Goal: Task Accomplishment & Management: Manage account settings

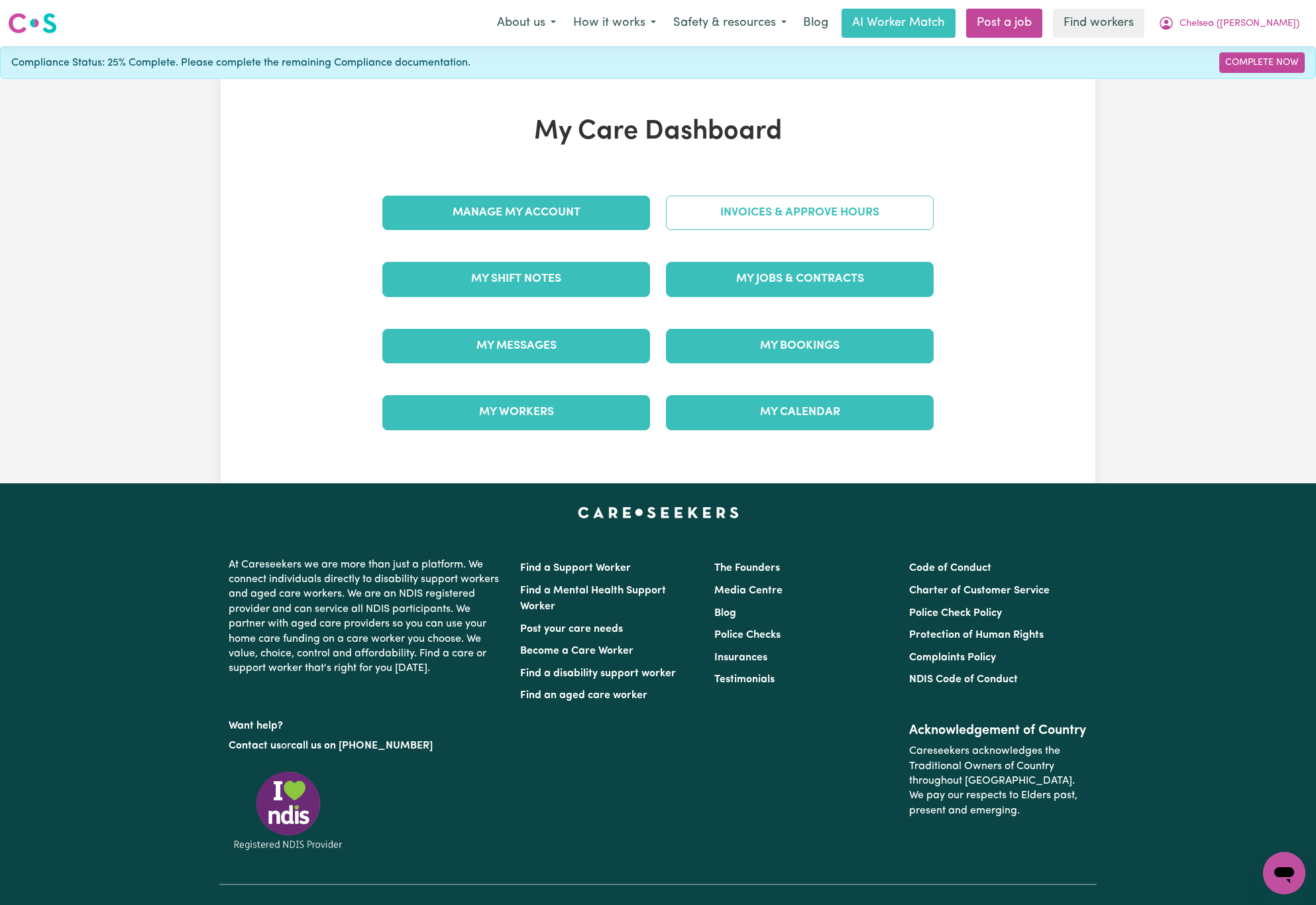
click at [728, 218] on link "Invoices & Approve Hours" at bounding box center [799, 212] width 268 height 34
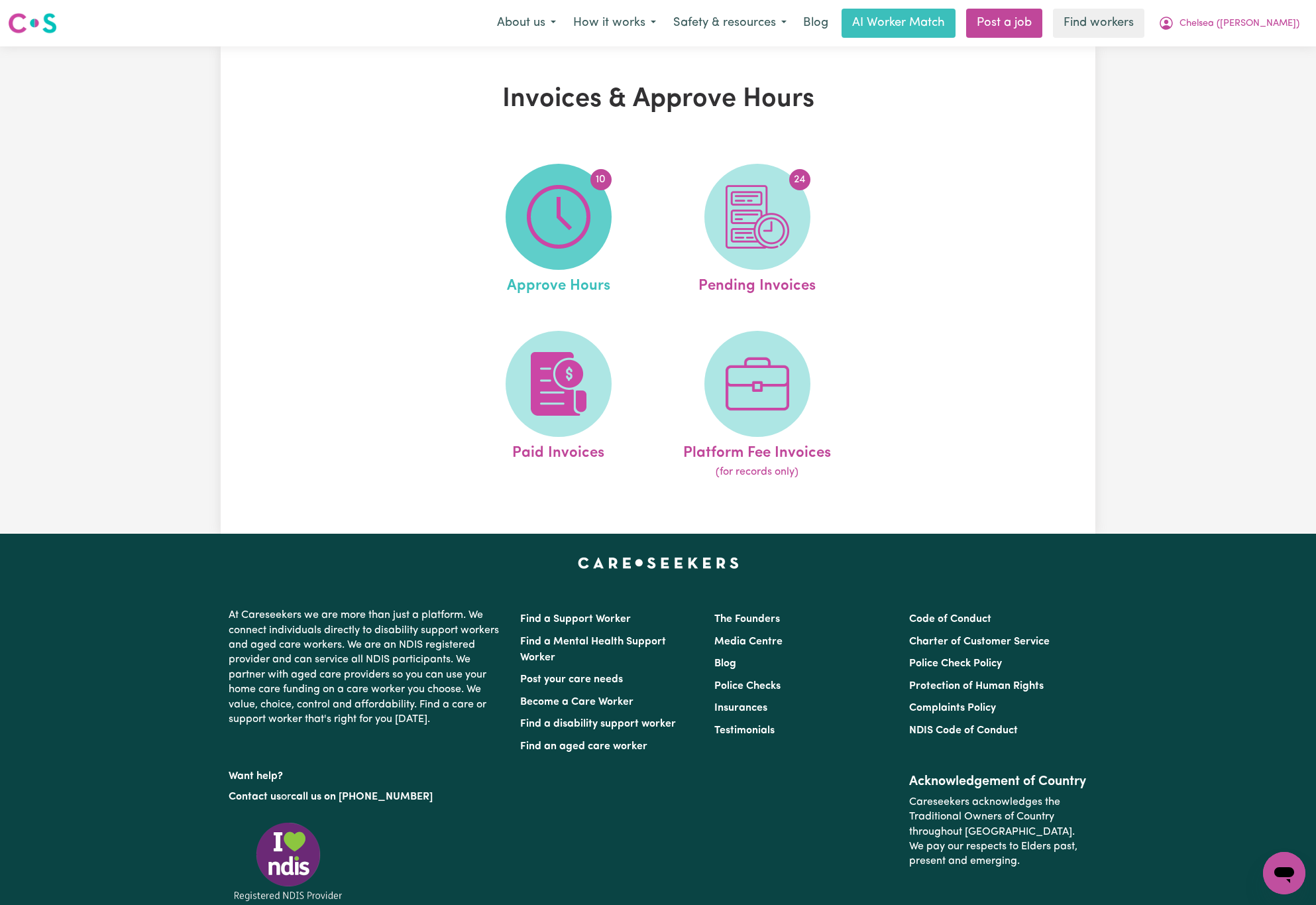
click at [569, 218] on img at bounding box center [559, 217] width 64 height 64
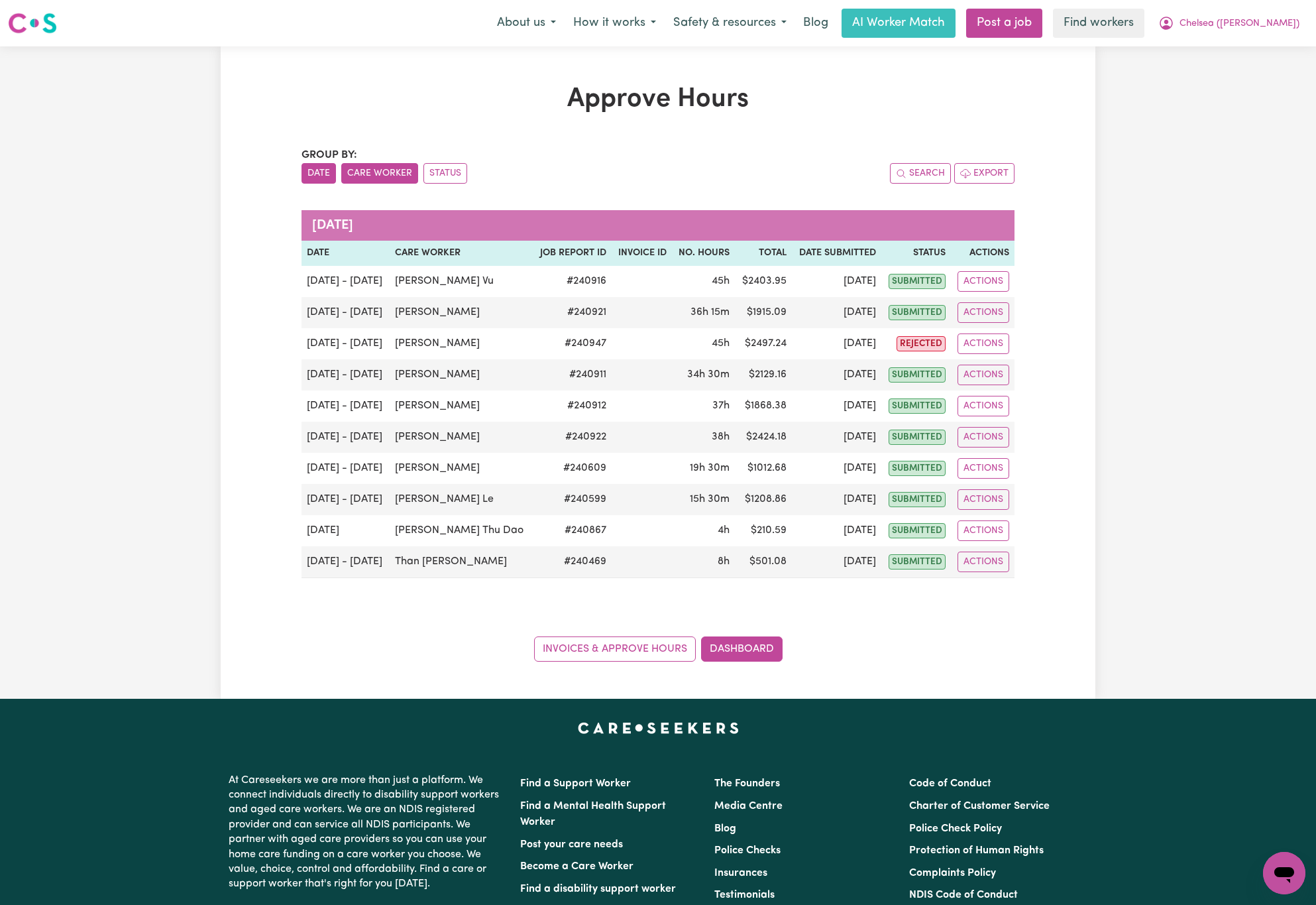
click at [392, 175] on button "Care Worker" at bounding box center [379, 173] width 77 height 20
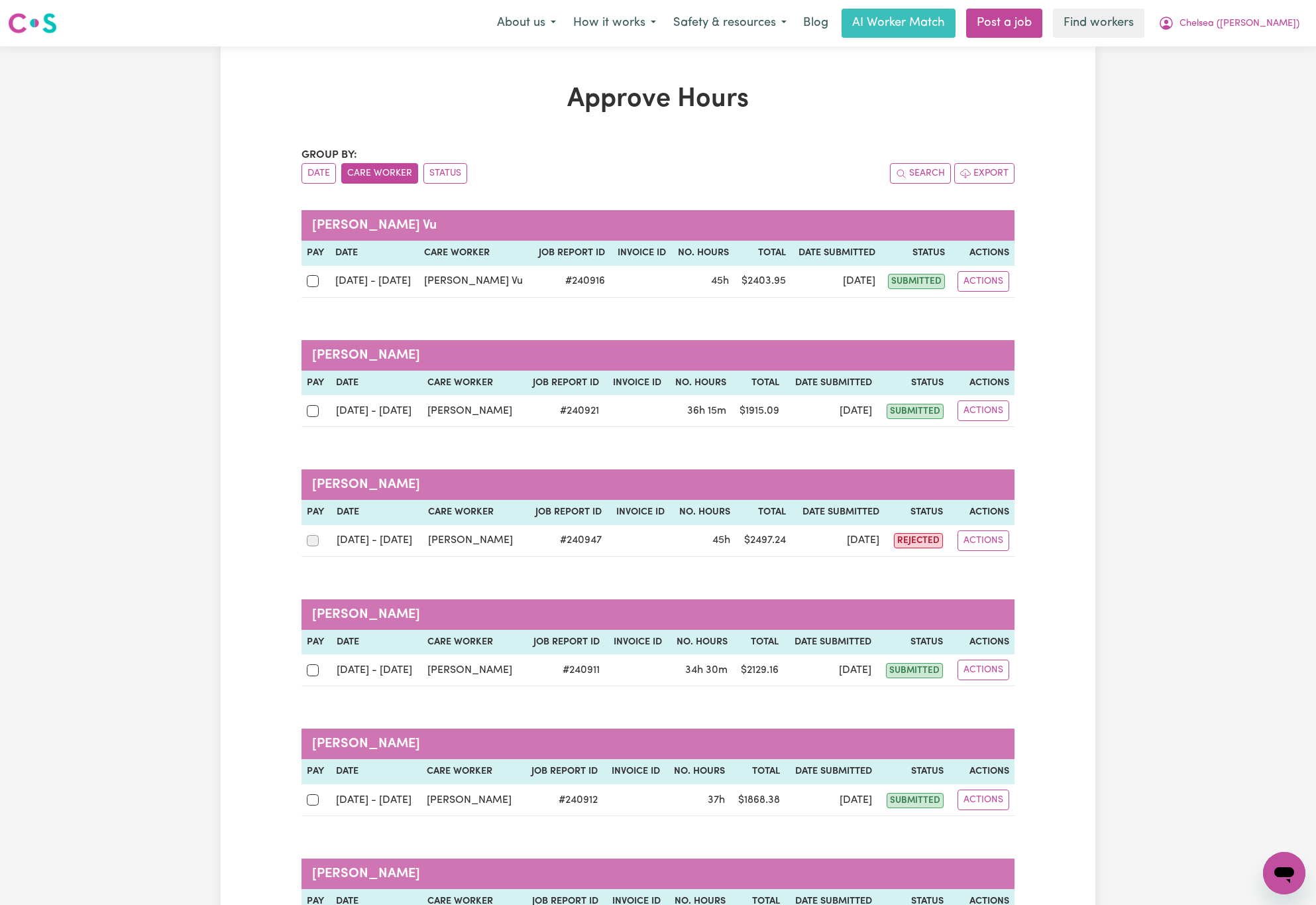
click at [379, 175] on button "Care Worker" at bounding box center [379, 173] width 77 height 20
click at [320, 183] on button "Date" at bounding box center [318, 173] width 34 height 20
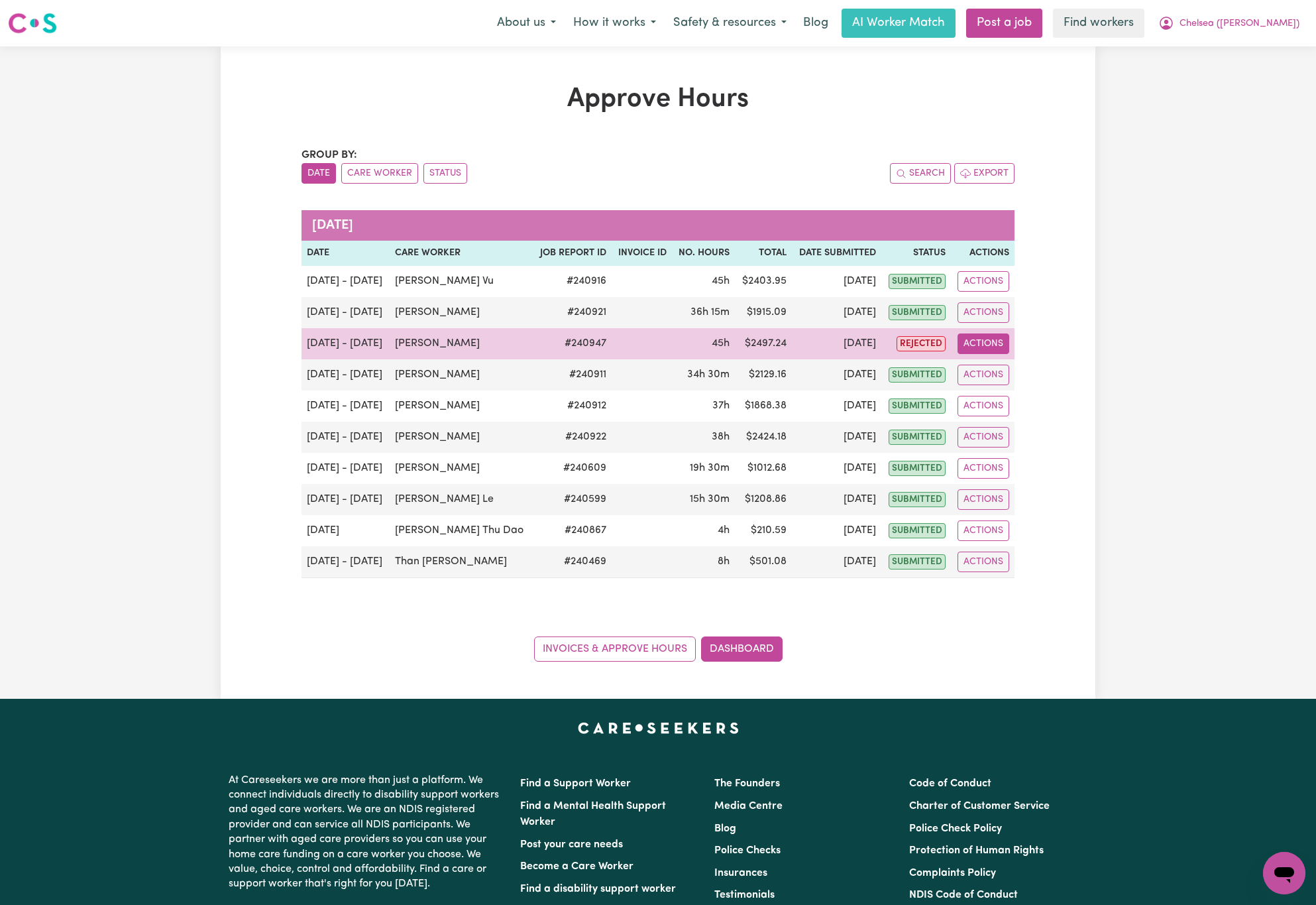
click at [990, 350] on button "Actions" at bounding box center [983, 343] width 52 height 20
click at [1032, 378] on link "View Job Report" at bounding box center [1018, 375] width 113 height 27
select select "pm"
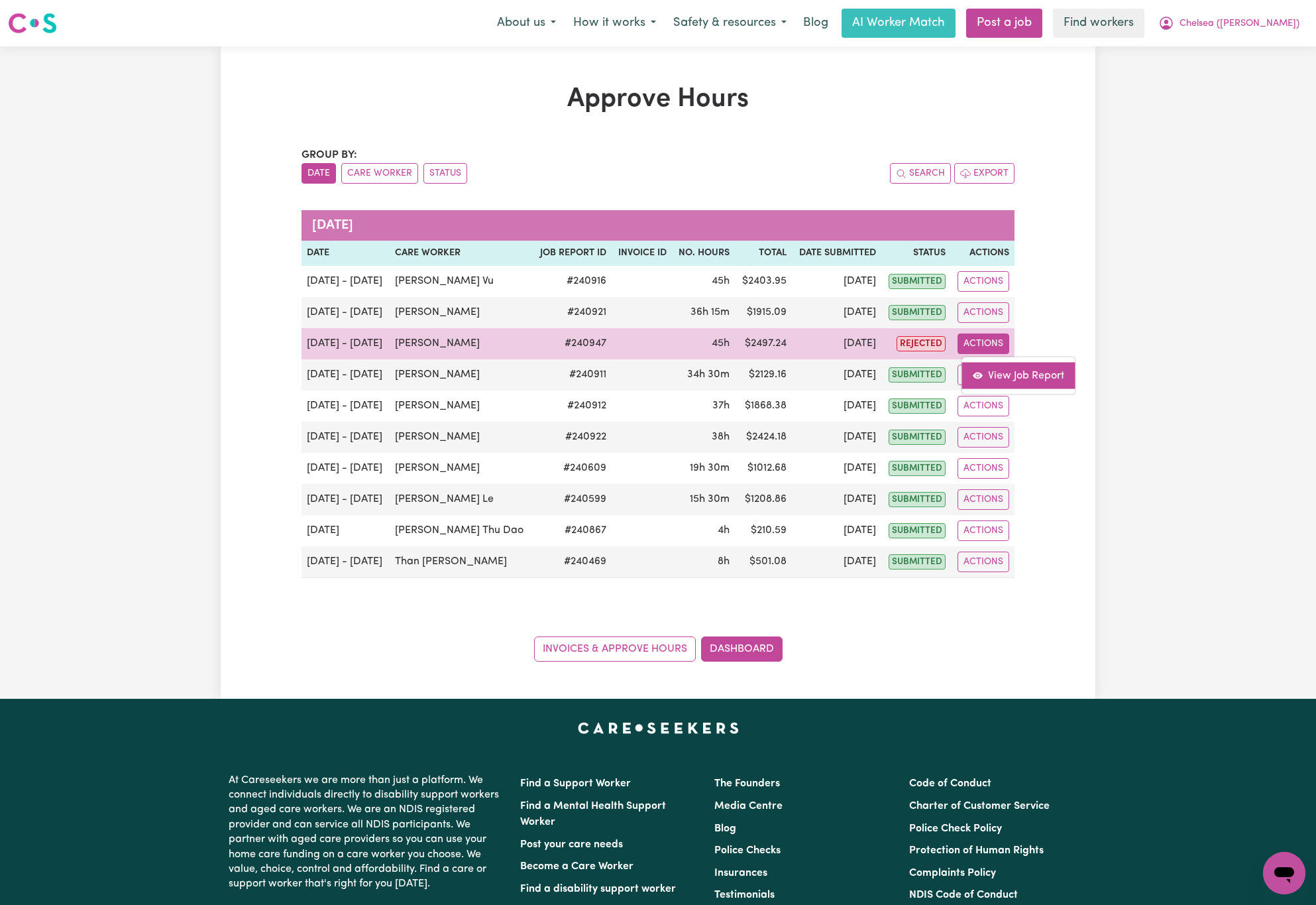
select select "pm"
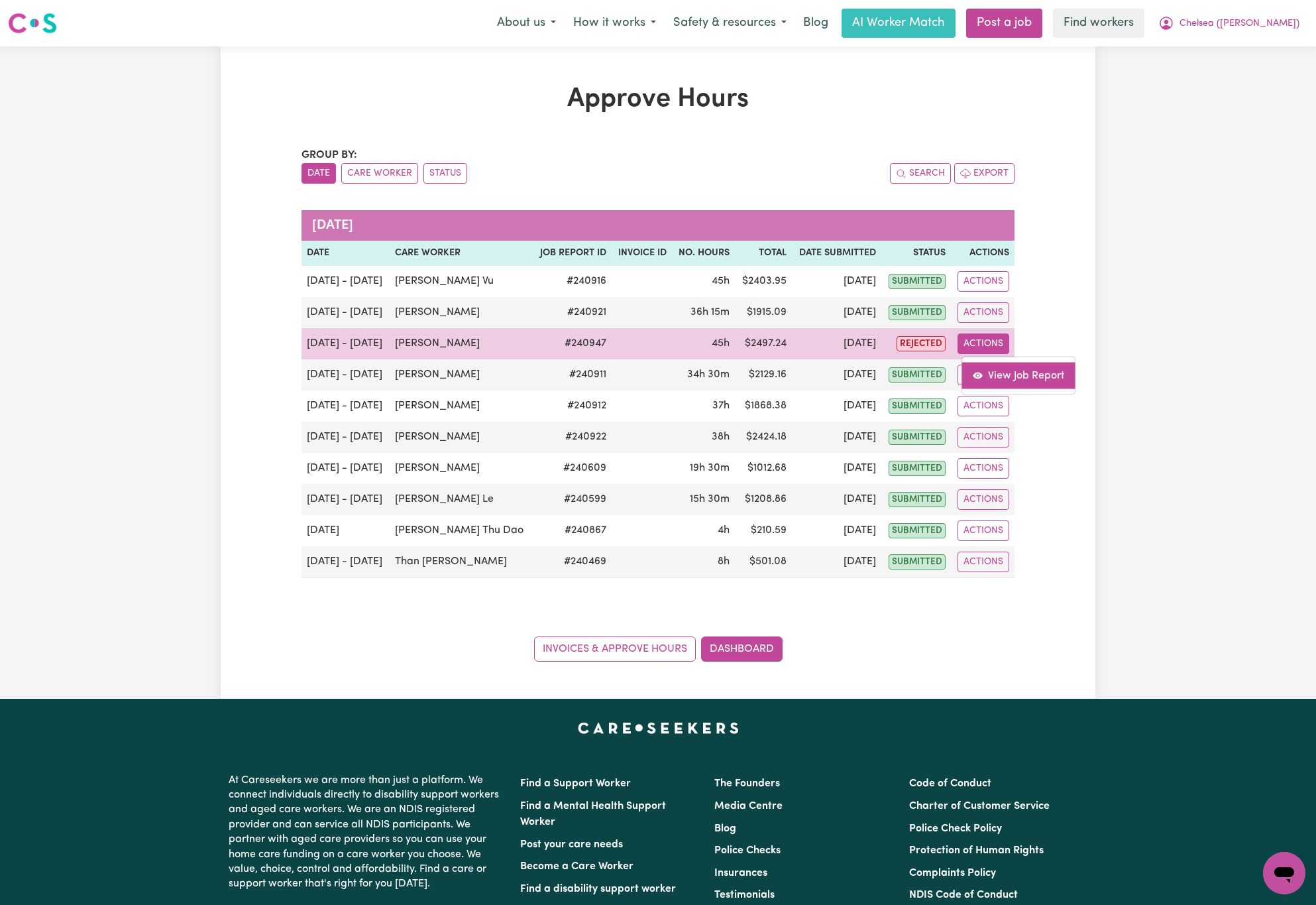
select select "pm"
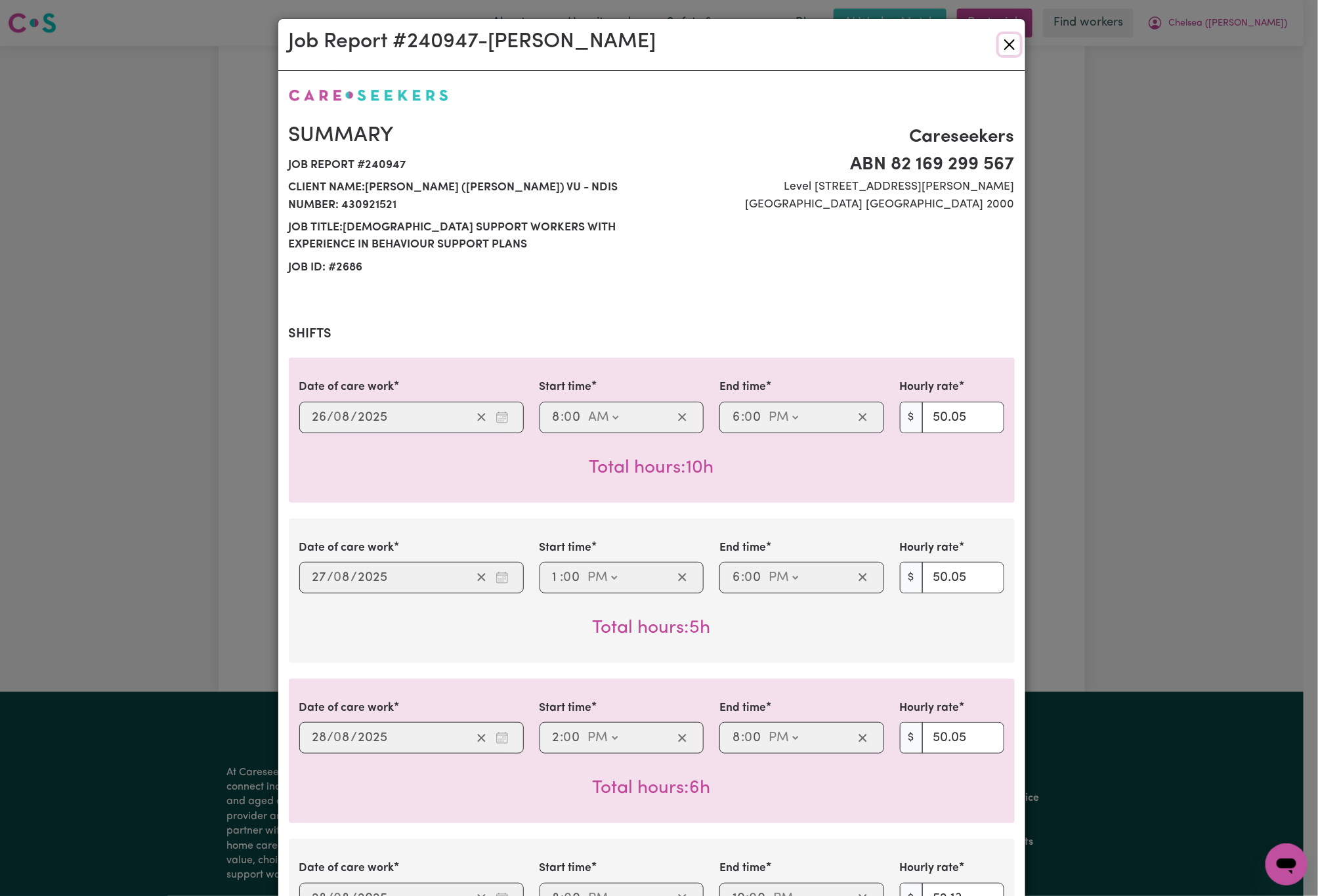
click at [999, 51] on button "Close" at bounding box center [1009, 44] width 21 height 21
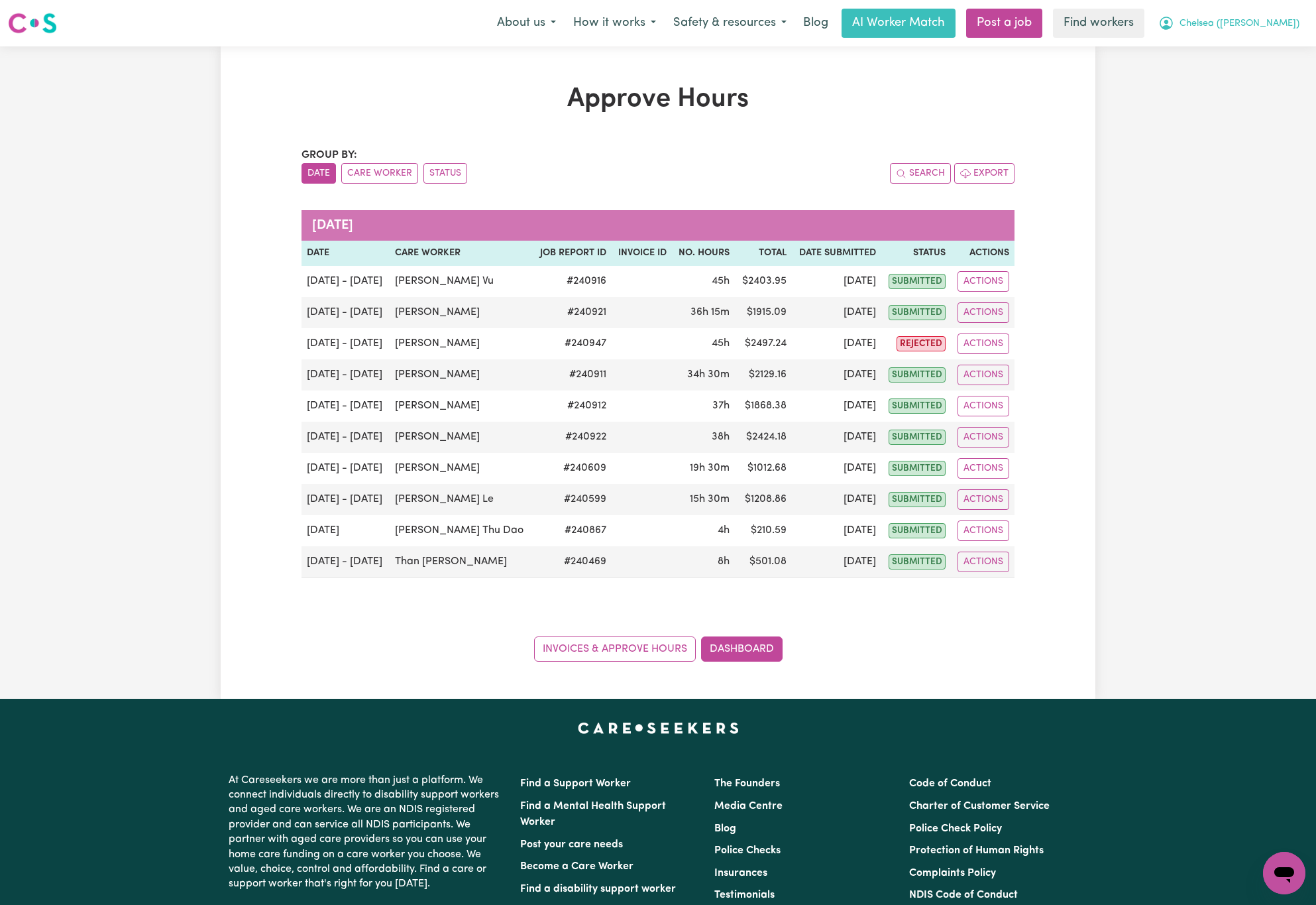
click at [1243, 22] on span "Chelsea ([PERSON_NAME])" at bounding box center [1239, 24] width 120 height 15
click at [1230, 78] on link "Logout" at bounding box center [1255, 76] width 104 height 25
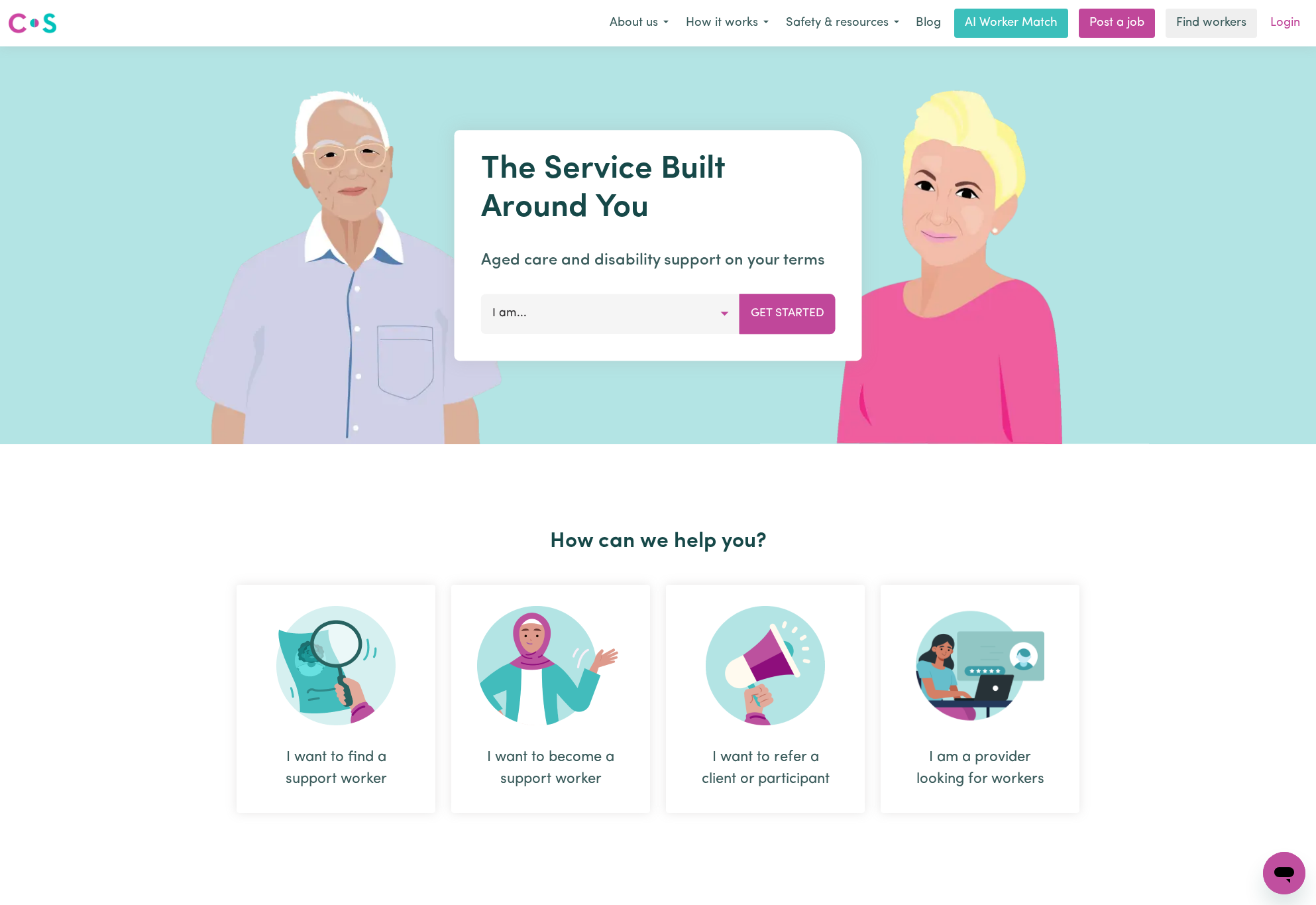
click at [1291, 28] on link "Login" at bounding box center [1285, 23] width 46 height 29
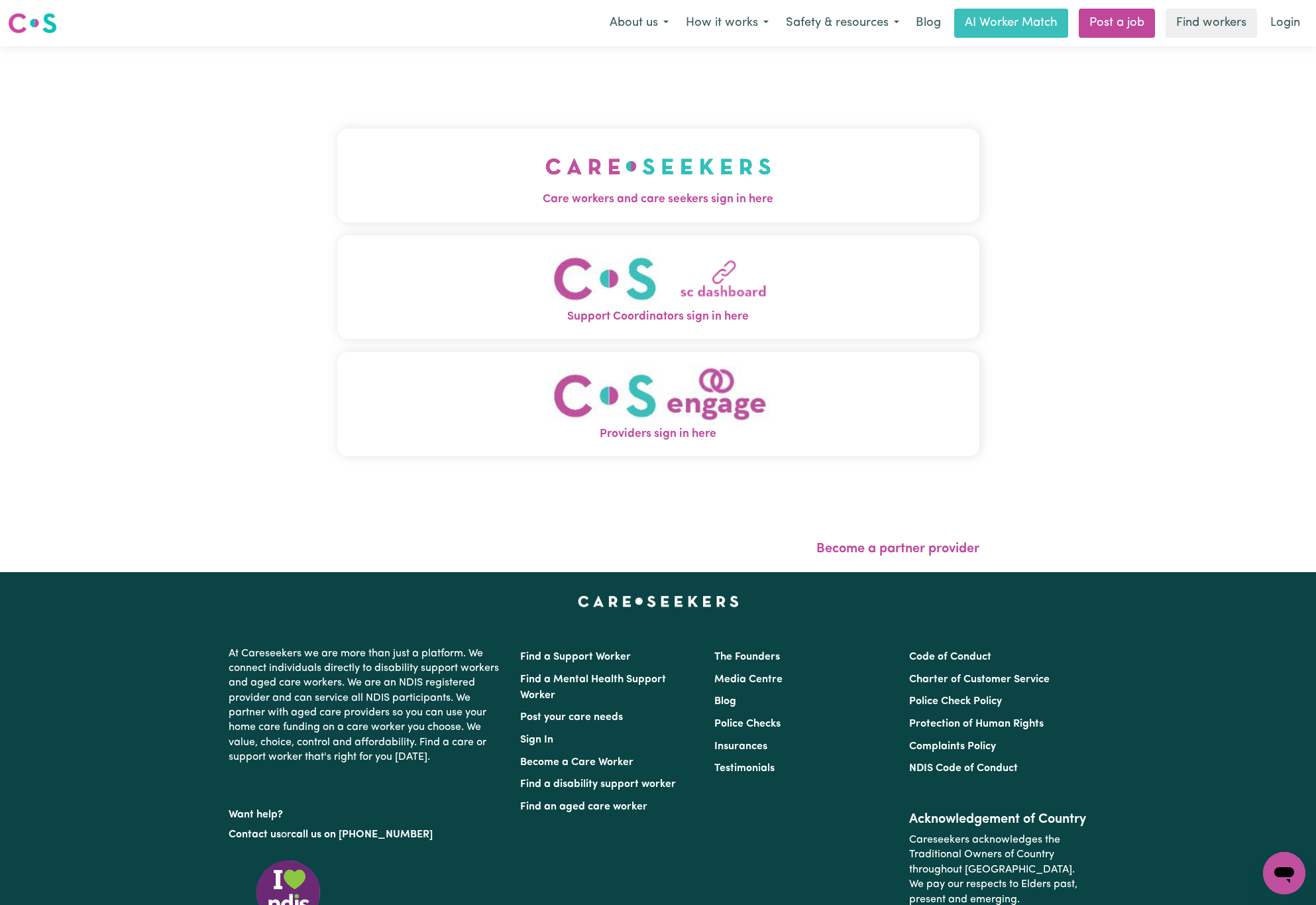
click at [625, 178] on img "Care workers and care seekers sign in here" at bounding box center [658, 166] width 226 height 49
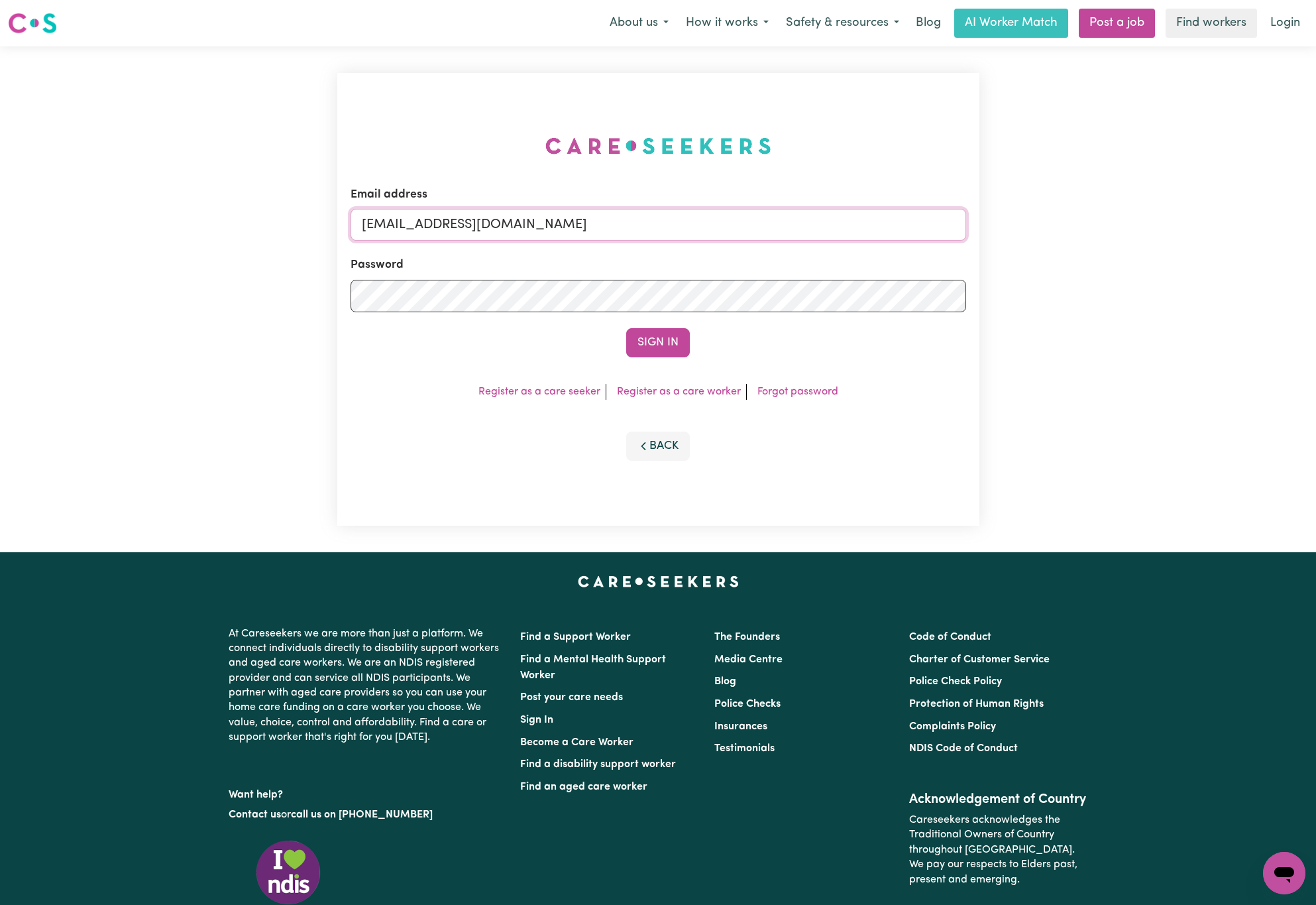
drag, startPoint x: 429, startPoint y: 219, endPoint x: 1034, endPoint y: 171, distance: 606.9
click at [1042, 177] on div "Email address [EMAIL_ADDRESS][DOMAIN_NAME] Password Sign In Register as a care …" at bounding box center [658, 299] width 1316 height 506
paste input "[EMAIL_ADDRESS][DOMAIN_NAME]"
type input "superuser~[EMAIL_ADDRESS][DOMAIN_NAME]"
click at [626, 328] on button "Sign In" at bounding box center [658, 343] width 64 height 29
